Goal: Find specific page/section: Find specific page/section

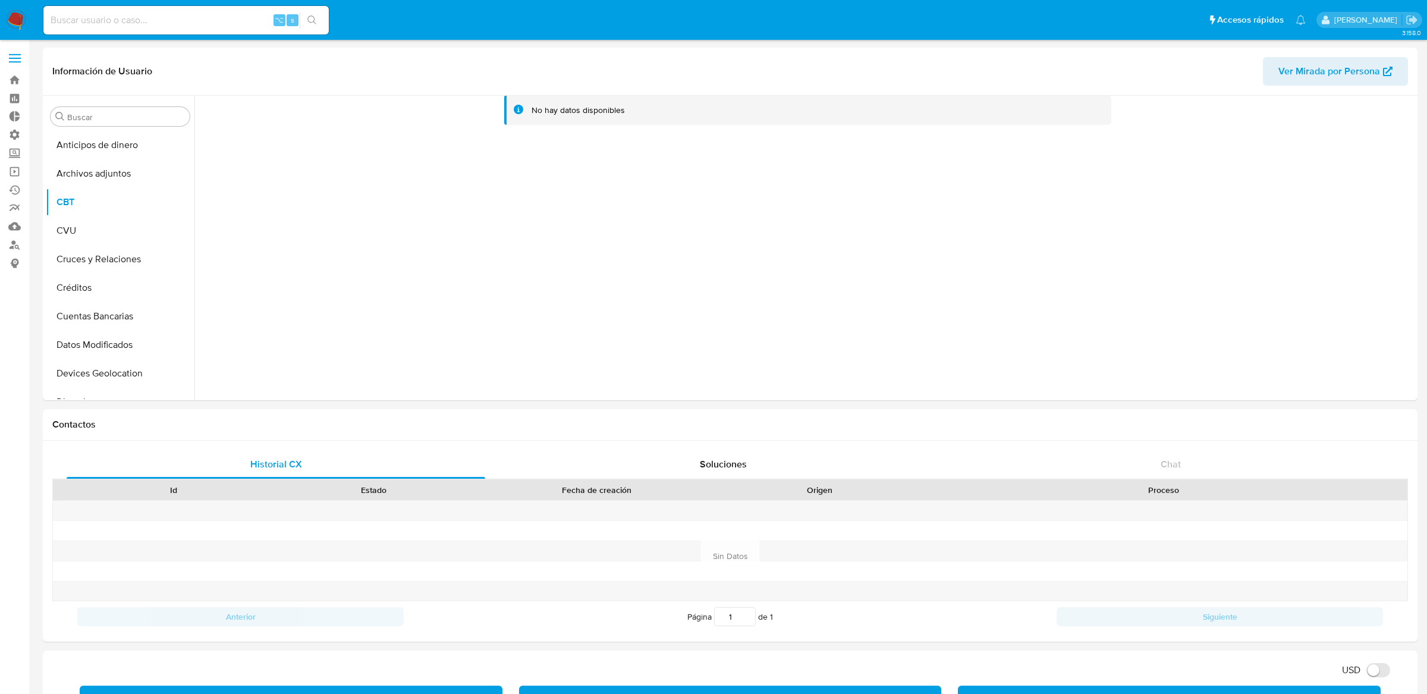
select select "10"
click at [241, 21] on input at bounding box center [185, 19] width 285 height 15
type input "ericmalcangi"
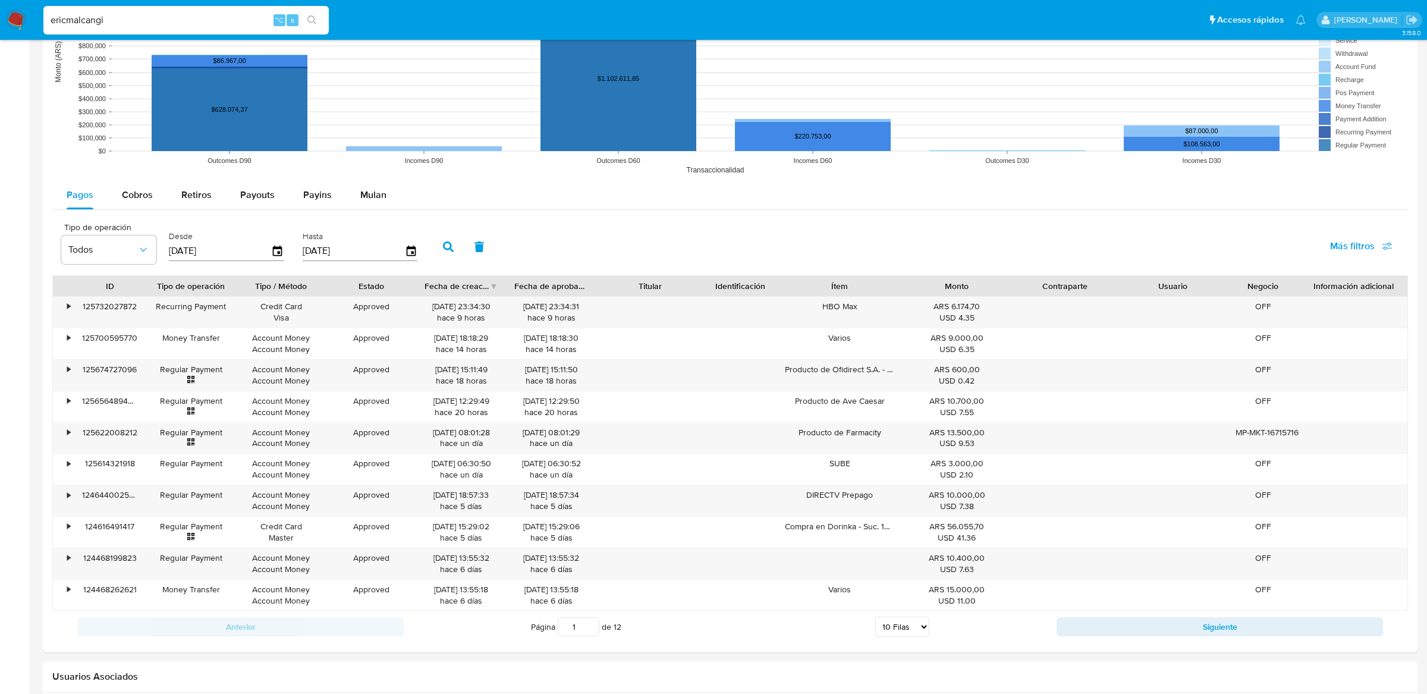
scroll to position [982, 0]
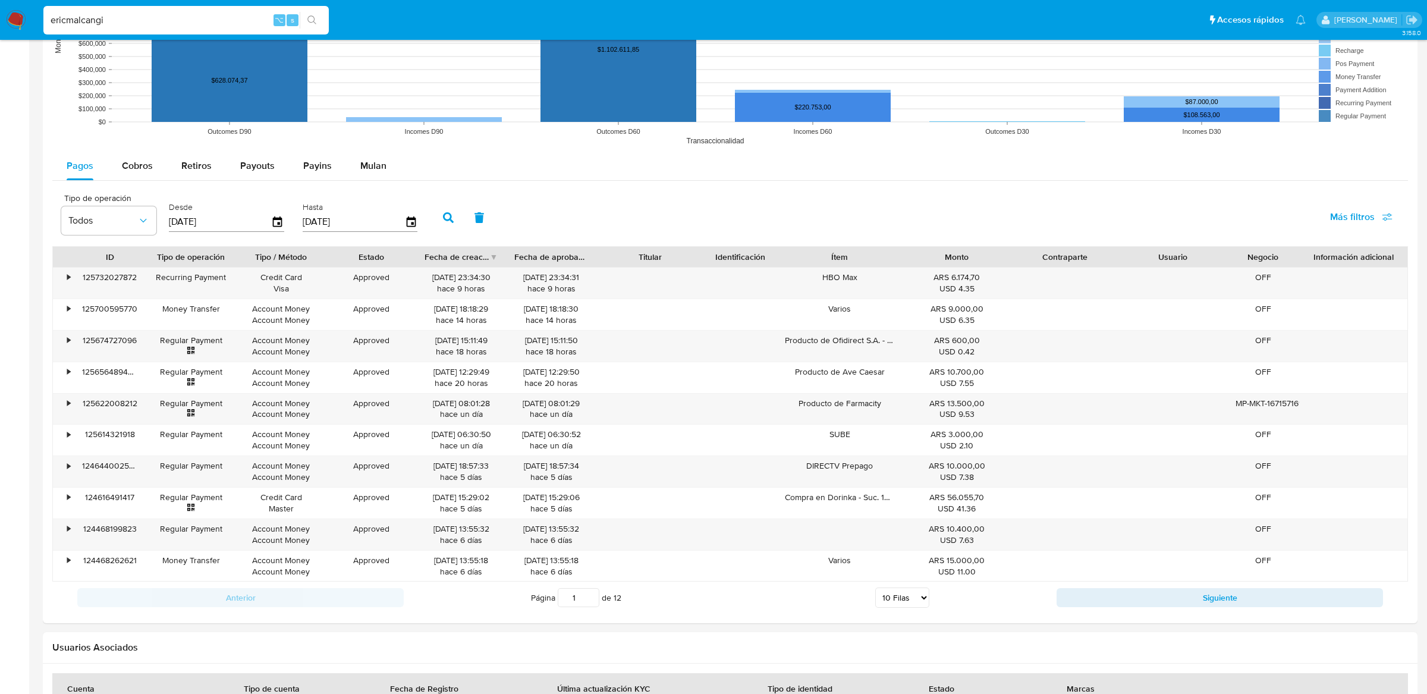
click at [1159, 589] on div "Anterior Página 1 de 12 5 Filas 10 Filas 20 Filas 25 Filas 50 Filas 100 Filas S…" at bounding box center [730, 598] width 1356 height 32
click at [1159, 600] on button "Siguiente" at bounding box center [1220, 597] width 327 height 19
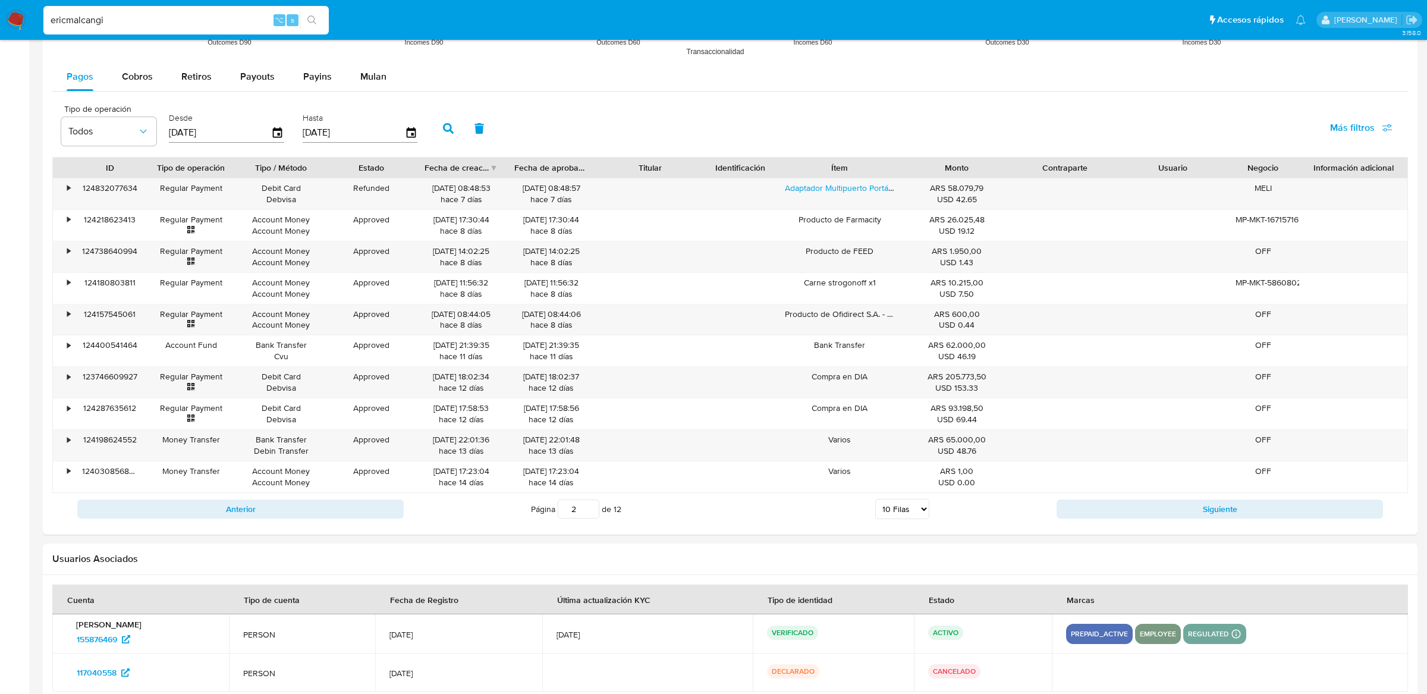
scroll to position [1178, 0]
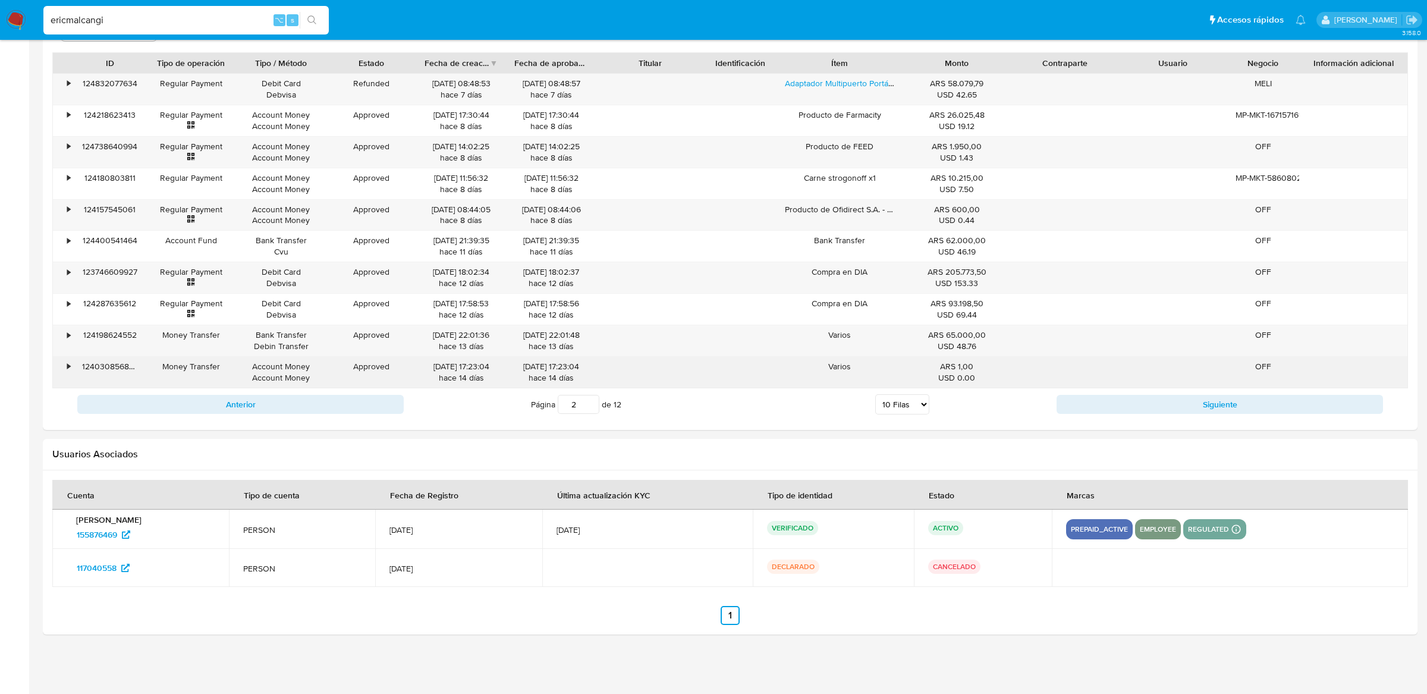
click at [59, 368] on div "•" at bounding box center [63, 372] width 21 height 31
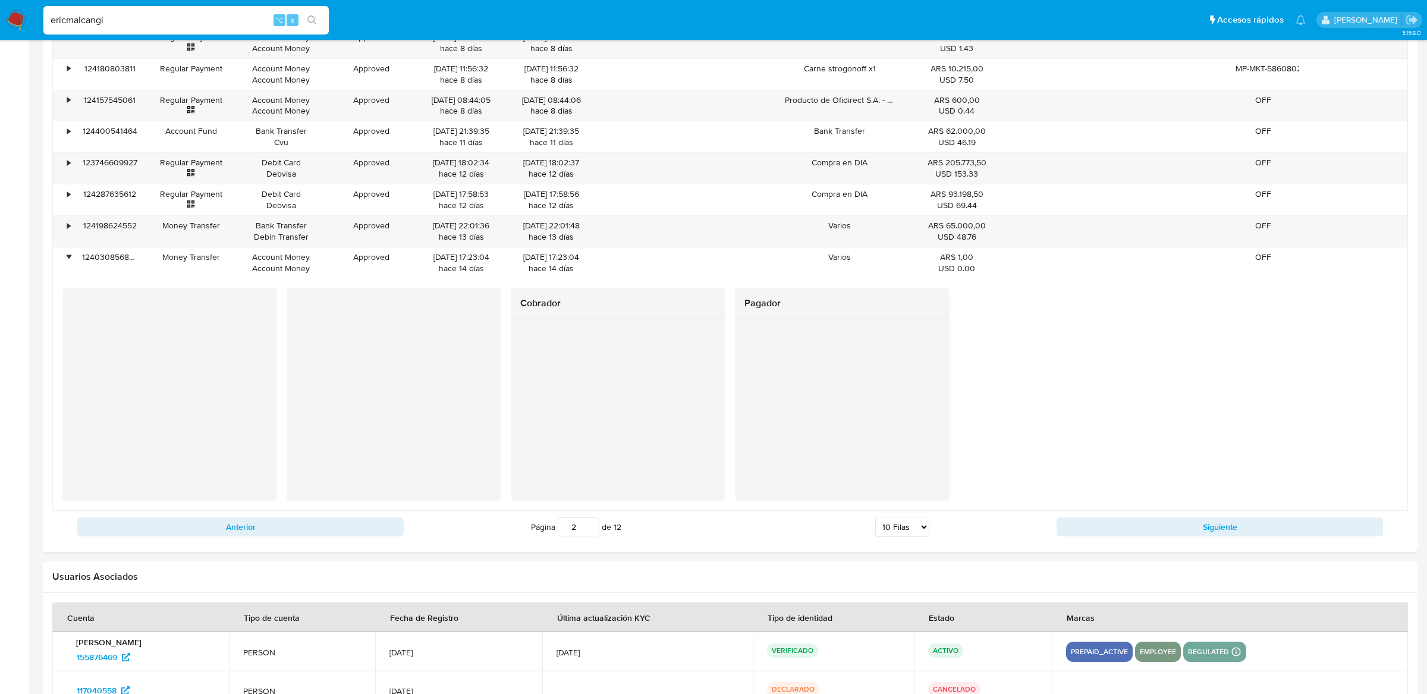
scroll to position [1314, 0]
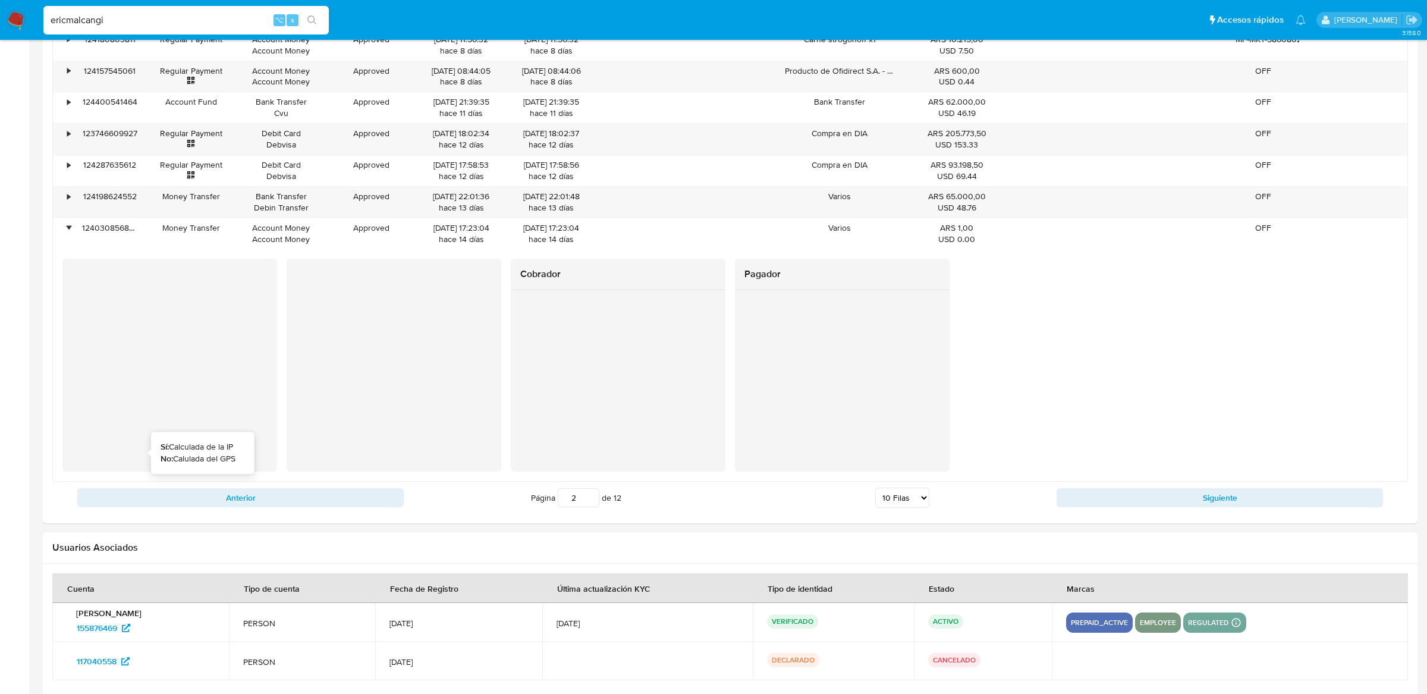
click at [139, 469] on div at bounding box center [169, 365] width 215 height 213
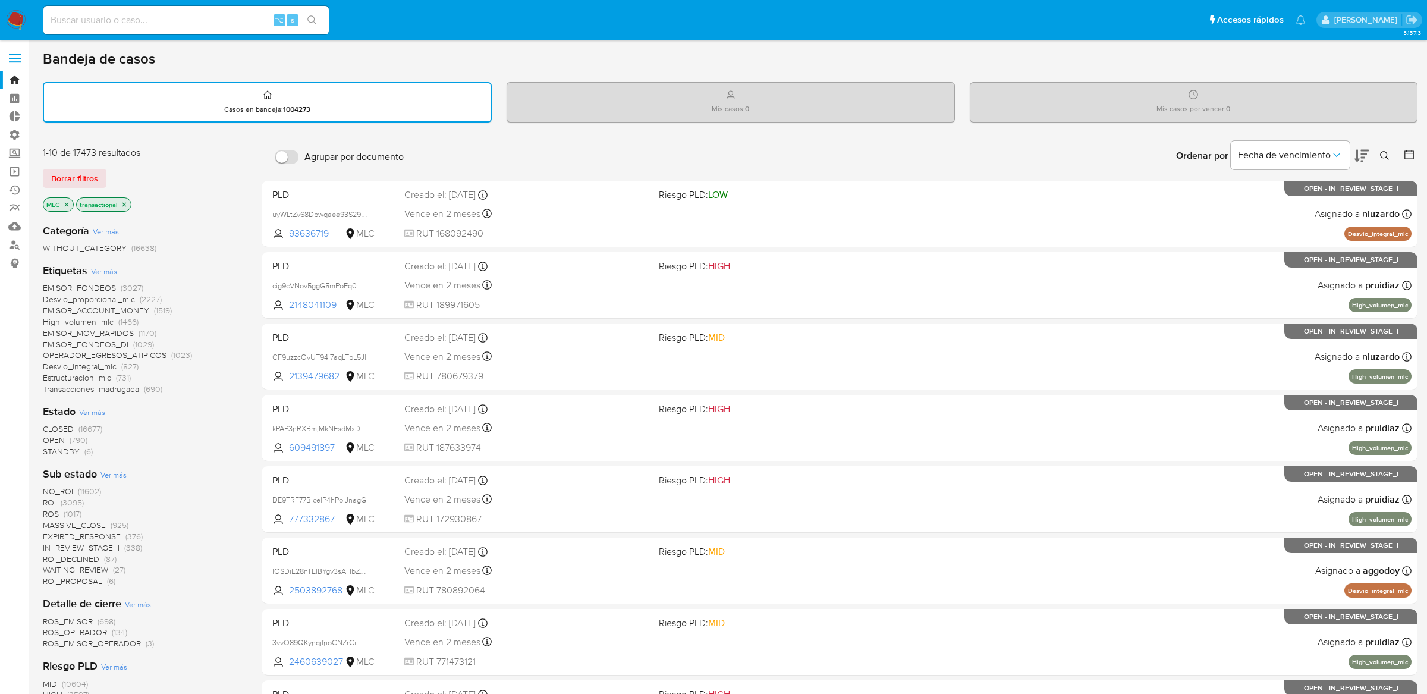
scroll to position [171, 0]
